Goal: Information Seeking & Learning: Find specific fact

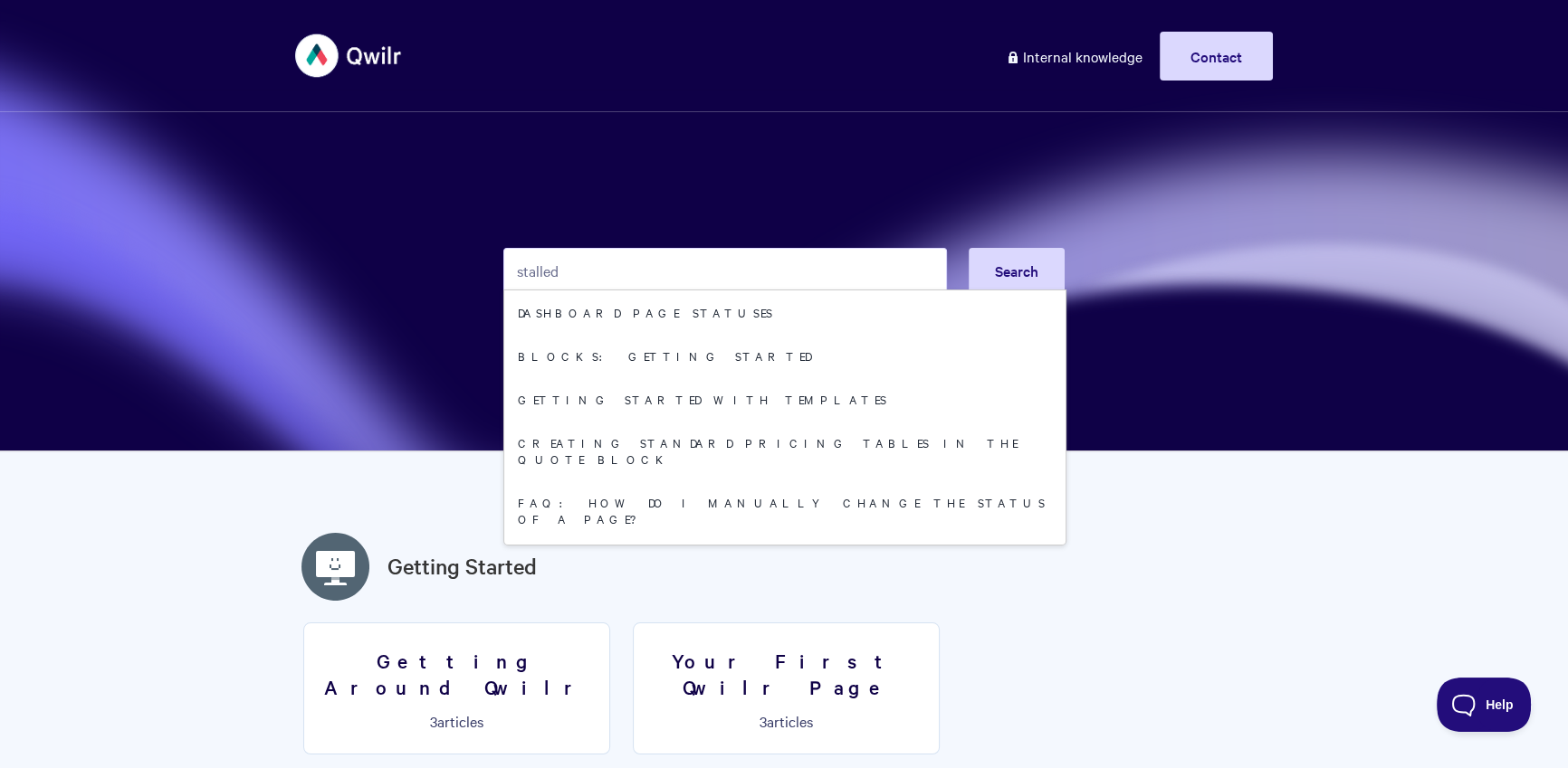
type input "stalled"
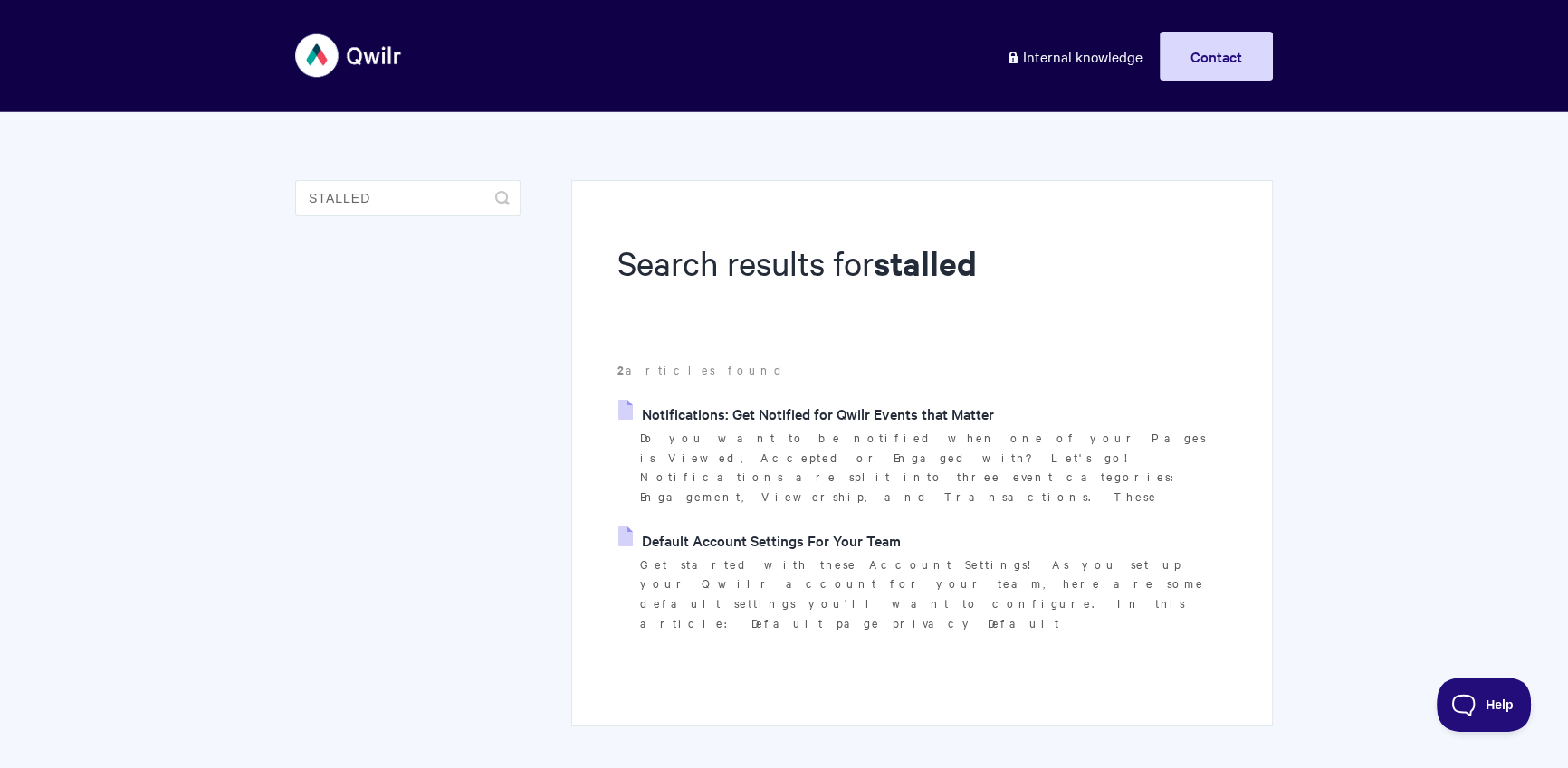
click at [681, 400] on link "Notifications: Get Notified for Qwilr Events that Matter" at bounding box center [806, 413] width 376 height 27
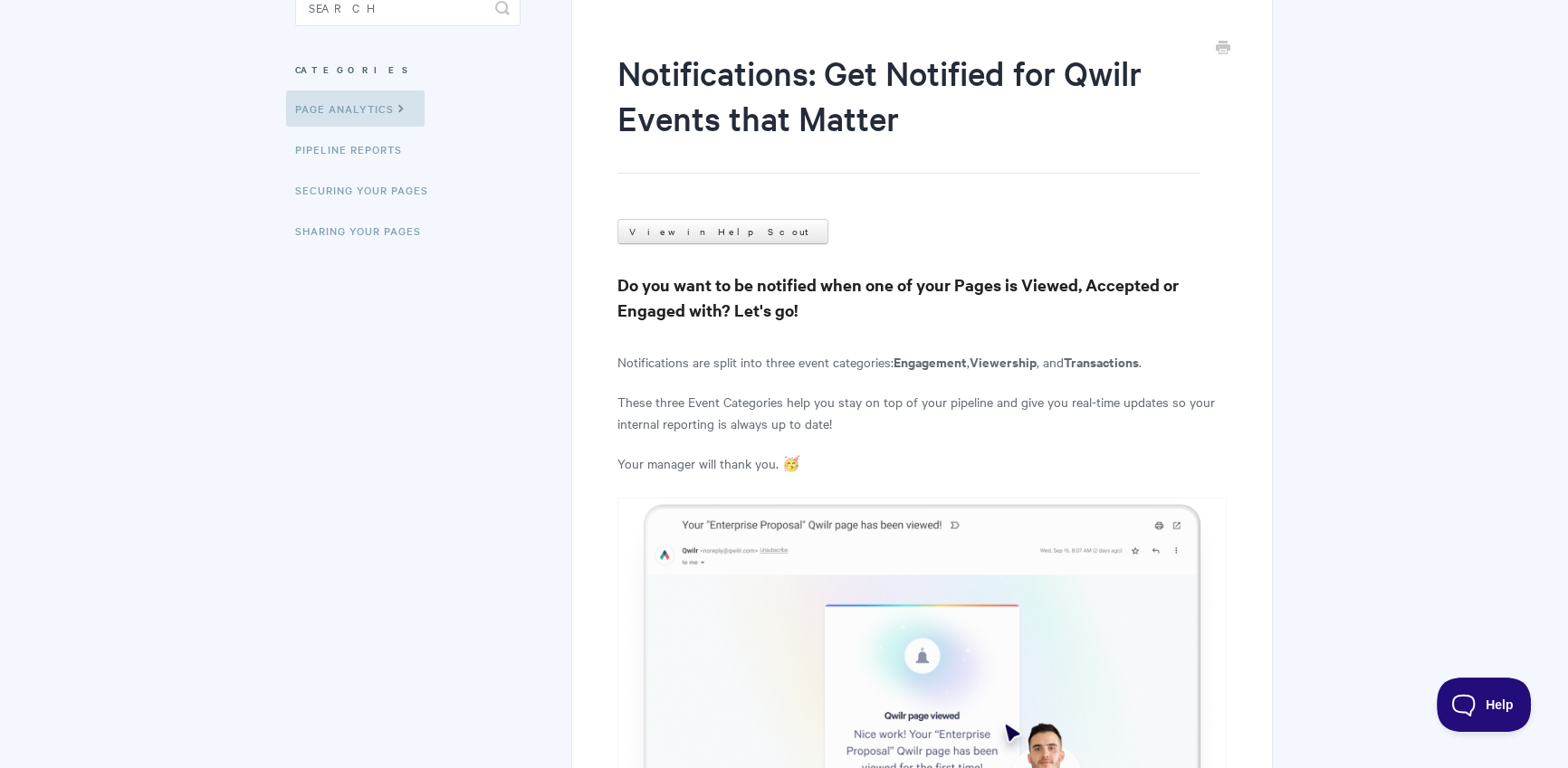
scroll to position [3243, 0]
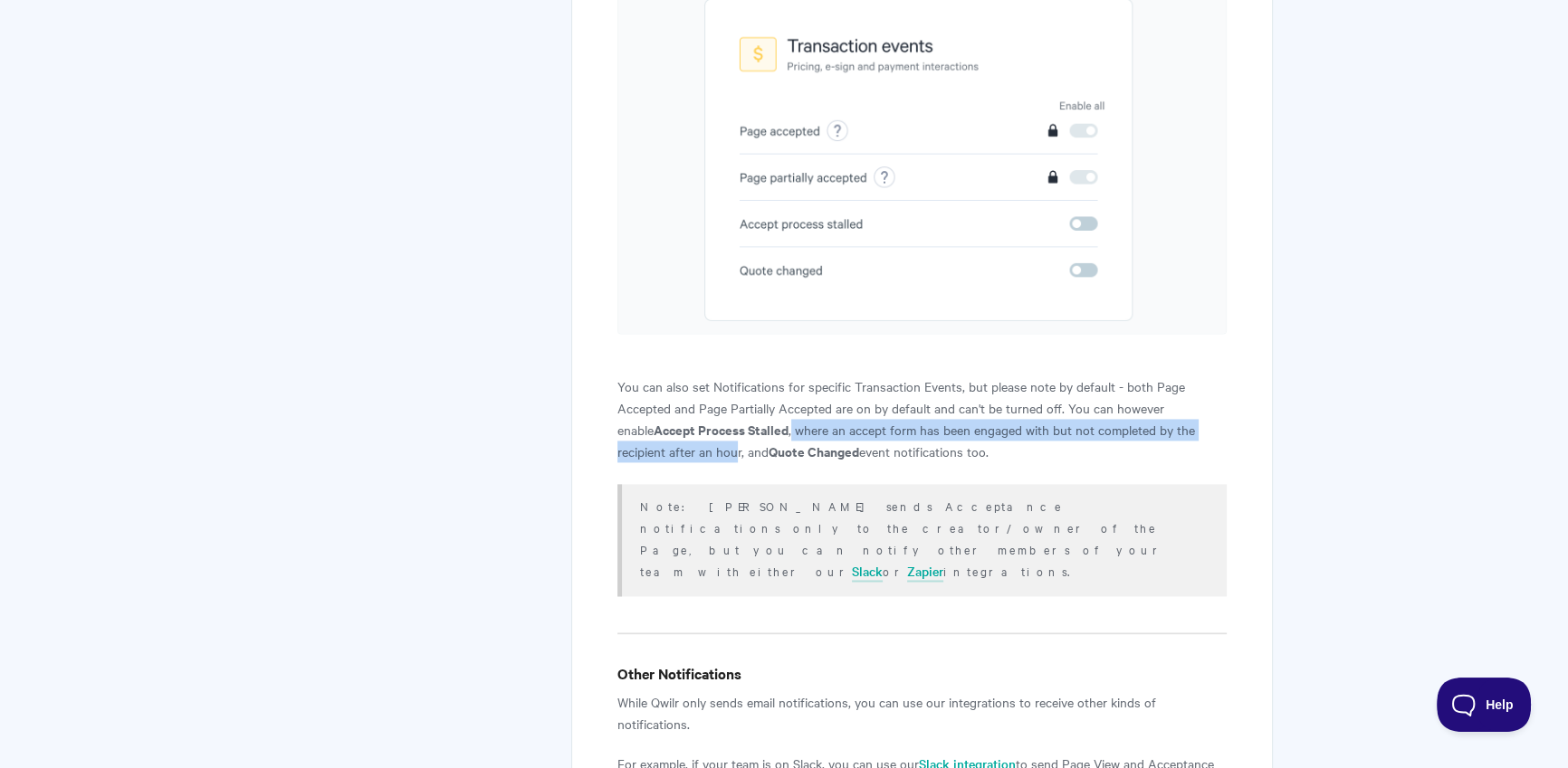
drag, startPoint x: 756, startPoint y: 387, endPoint x: 682, endPoint y: 387, distance: 74.0
click at [684, 407] on p "You can also set Notifications for specific Transaction Events, but please note…" at bounding box center [922, 419] width 609 height 87
copy p "where an accept form has been engaged with but not completed by the recipient a…"
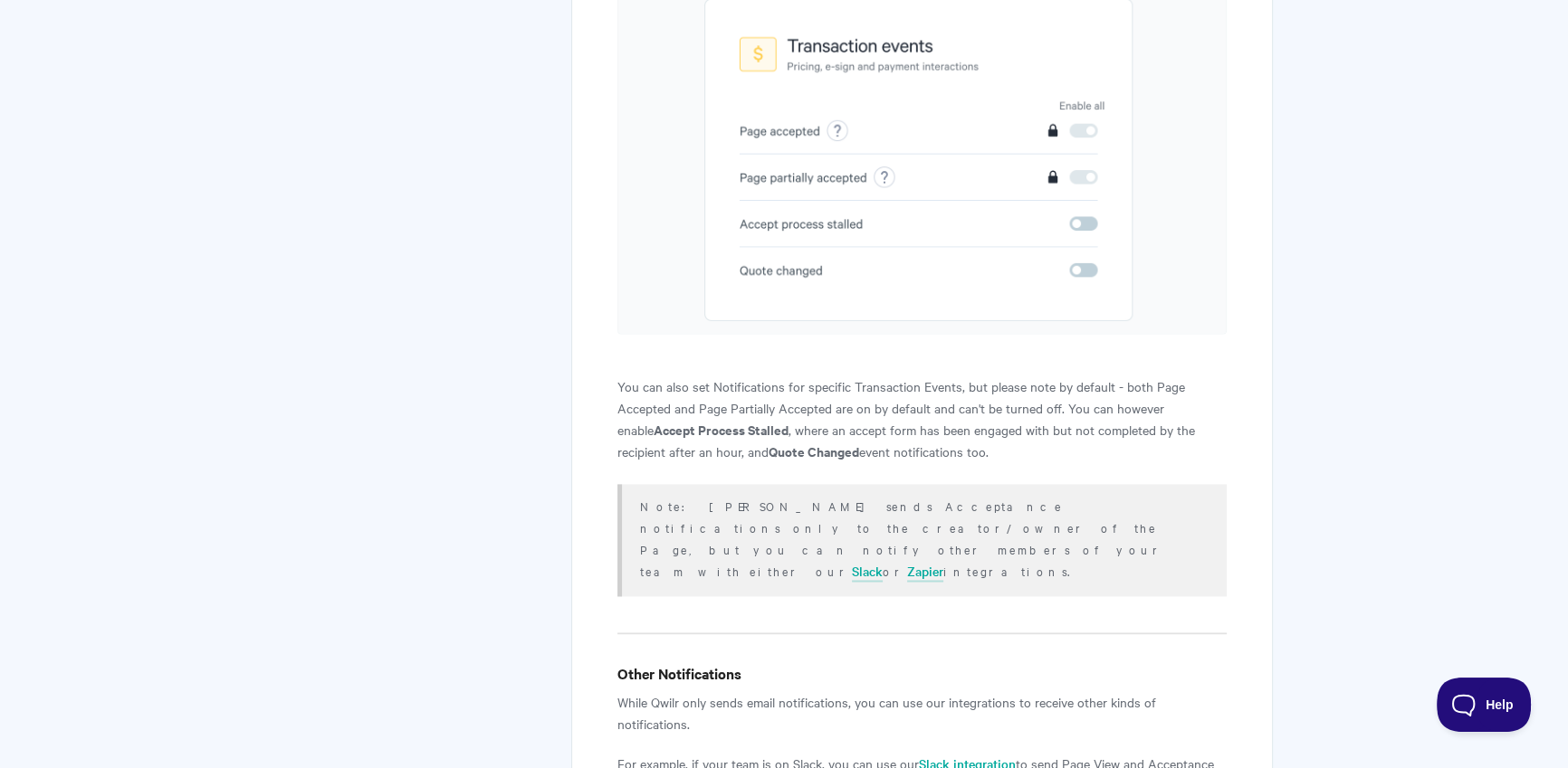
click at [703, 376] on p "You can also set Notifications for specific Transaction Events, but please note…" at bounding box center [922, 419] width 609 height 87
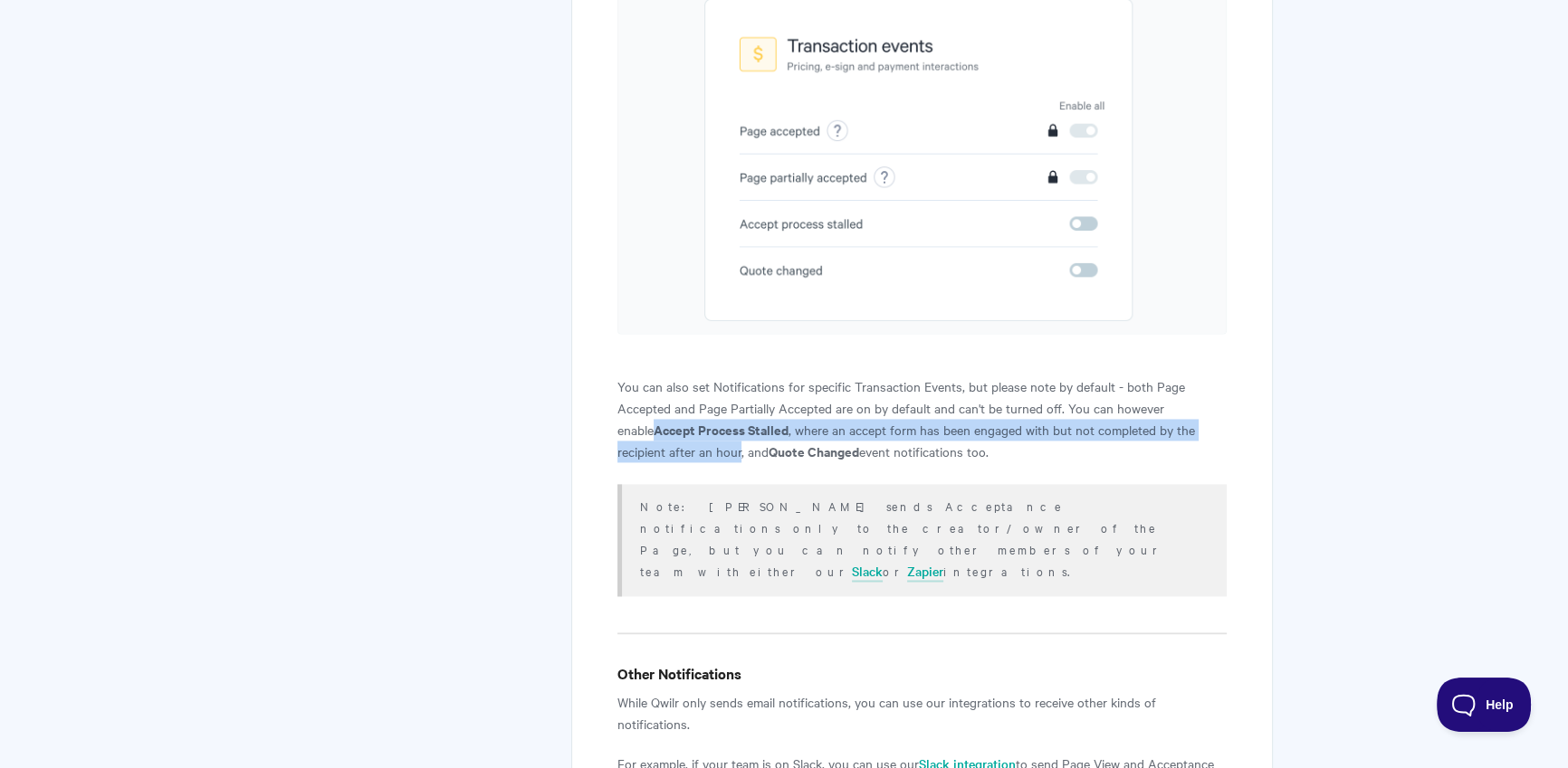
drag, startPoint x: 608, startPoint y: 387, endPoint x: 680, endPoint y: 405, distance: 74.2
copy p "Accept Process Stalled , where an accept form has been engaged with but not com…"
